Goal: Task Accomplishment & Management: Manage account settings

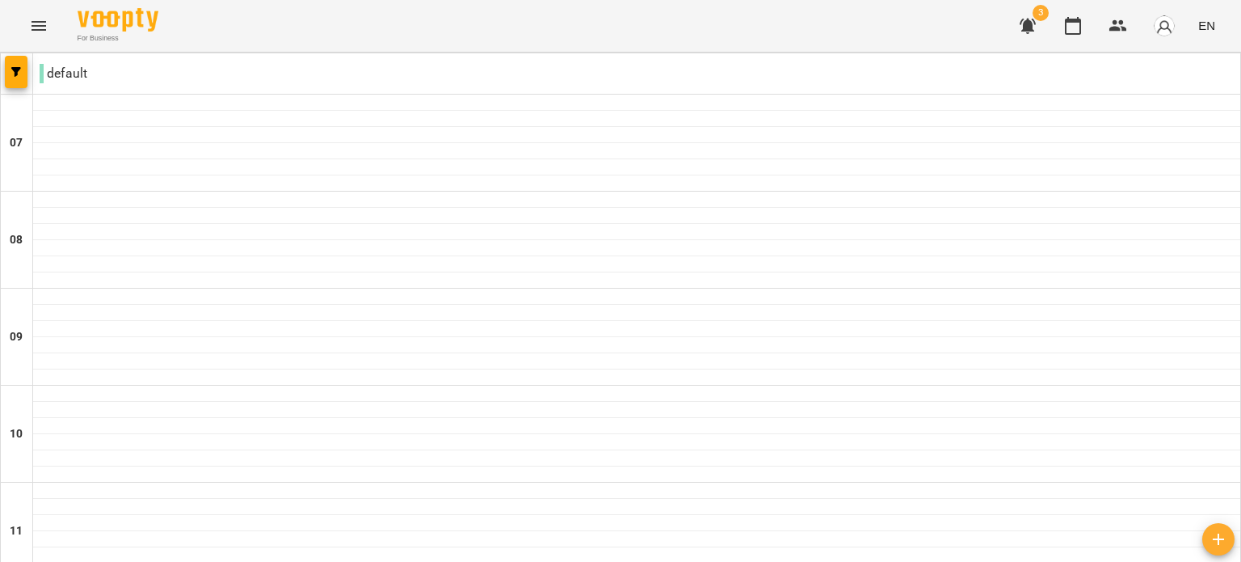
scroll to position [646, 0]
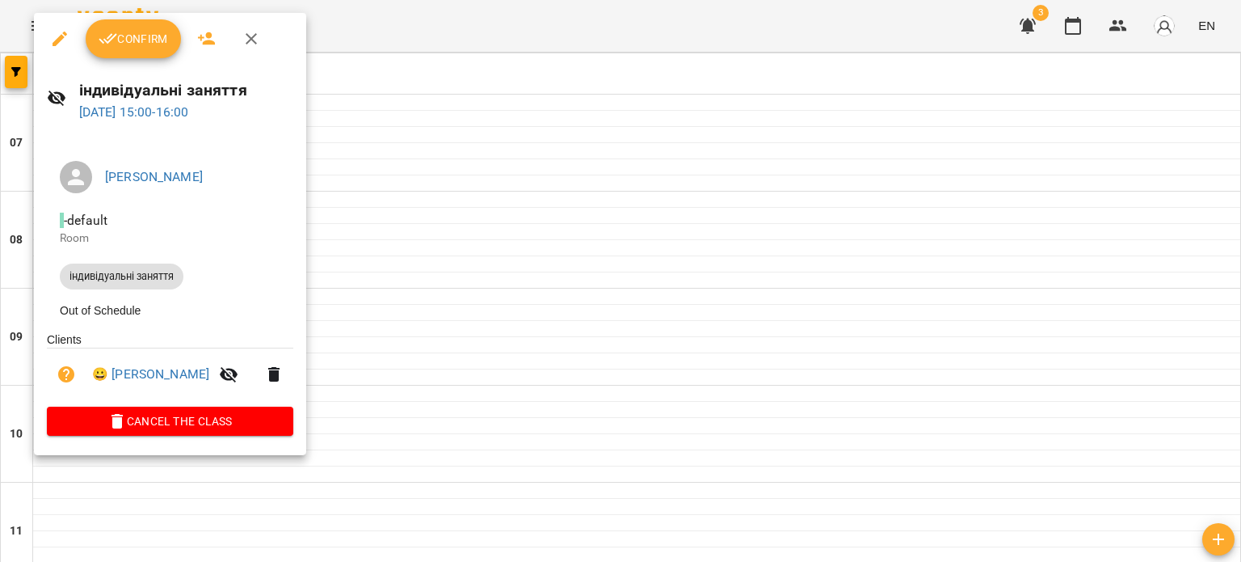
click at [138, 34] on span "Confirm" at bounding box center [133, 38] width 69 height 19
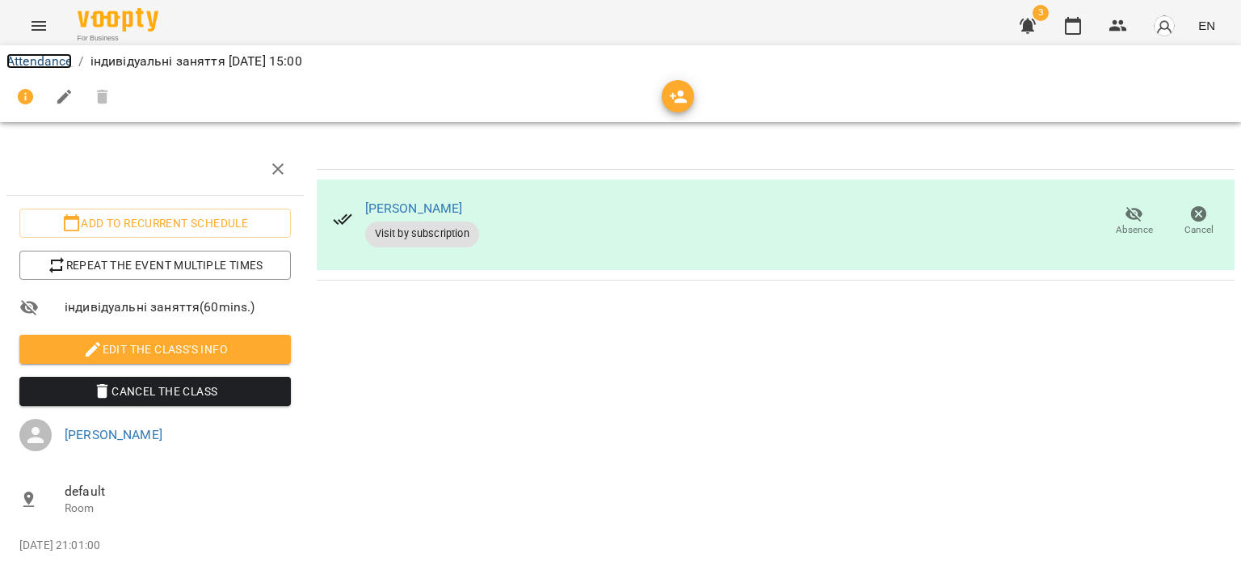
click at [48, 57] on link "Attendance" at bounding box center [38, 60] width 65 height 15
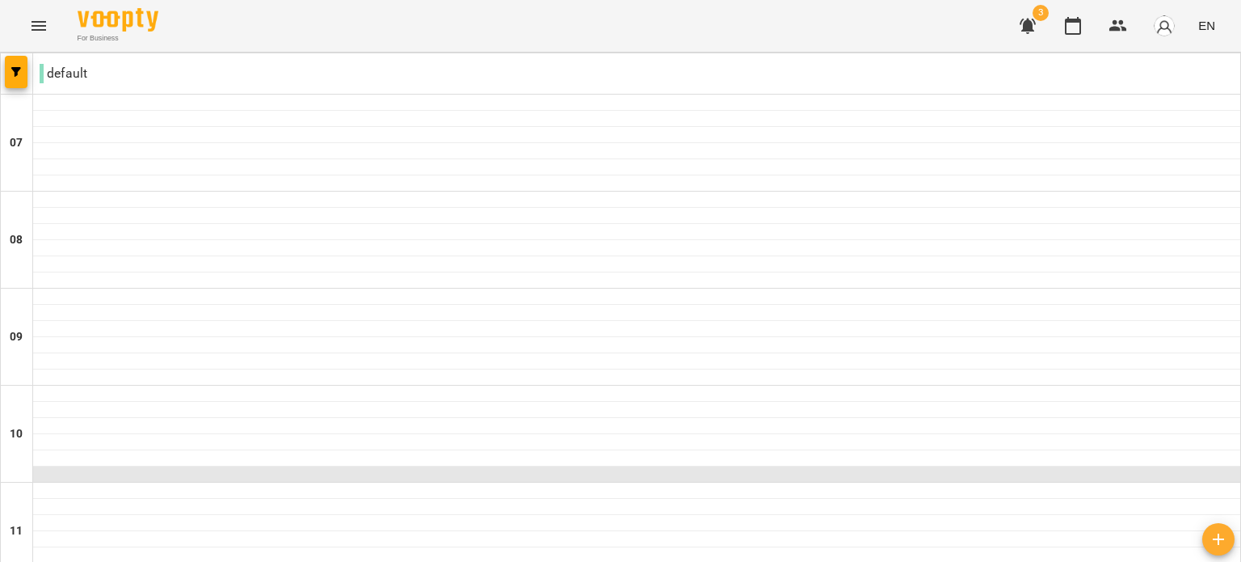
scroll to position [970, 0]
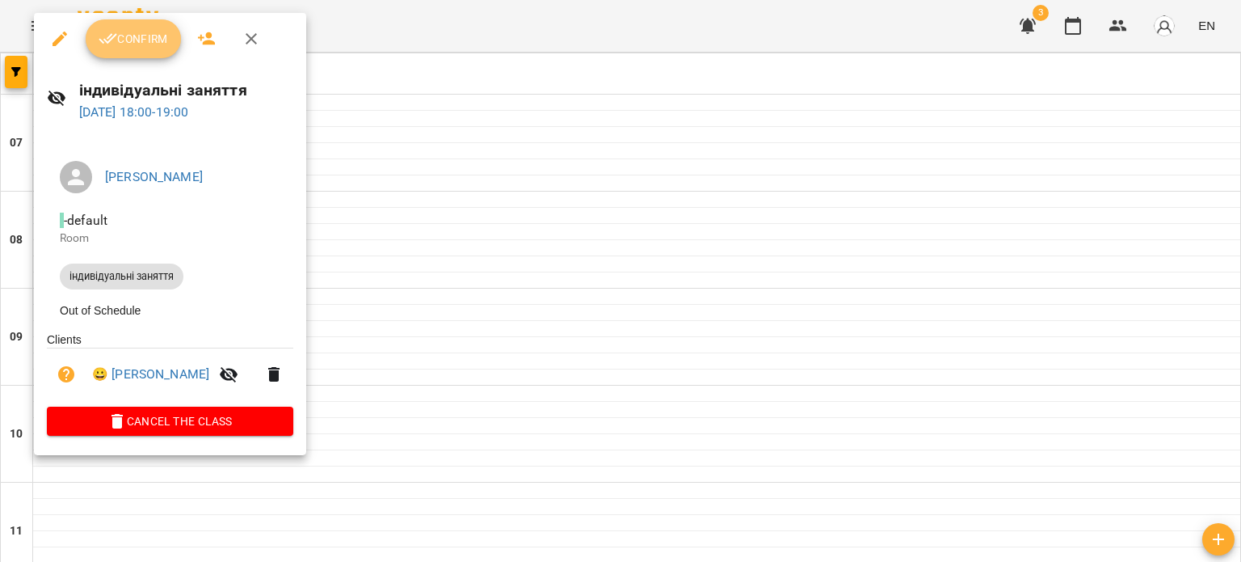
click at [136, 36] on span "Confirm" at bounding box center [133, 38] width 69 height 19
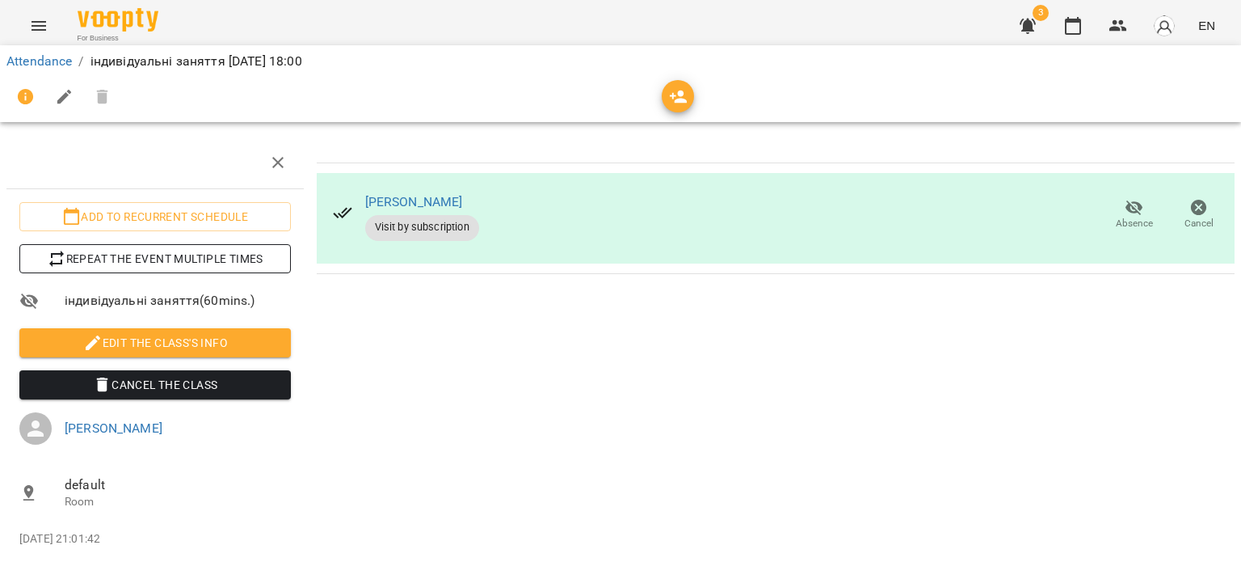
scroll to position [132, 0]
click at [33, 54] on link "Attendance" at bounding box center [38, 60] width 65 height 15
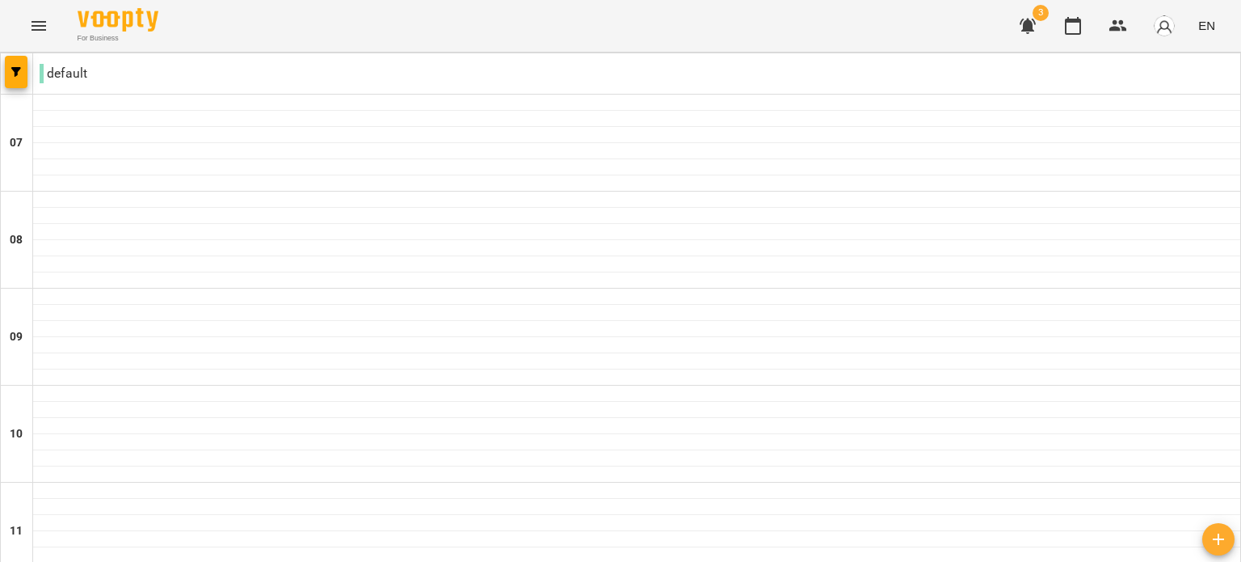
scroll to position [949, 0]
